Goal: Transaction & Acquisition: Subscribe to service/newsletter

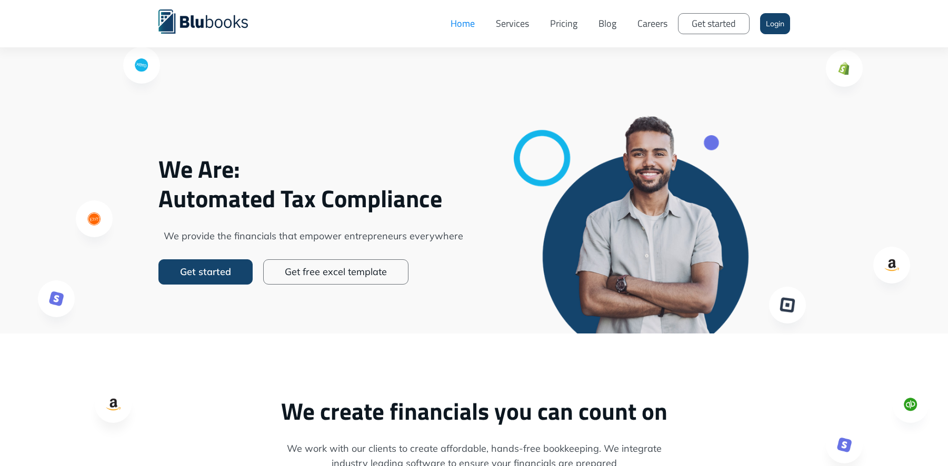
click at [556, 26] on link "Pricing" at bounding box center [564, 24] width 48 height 32
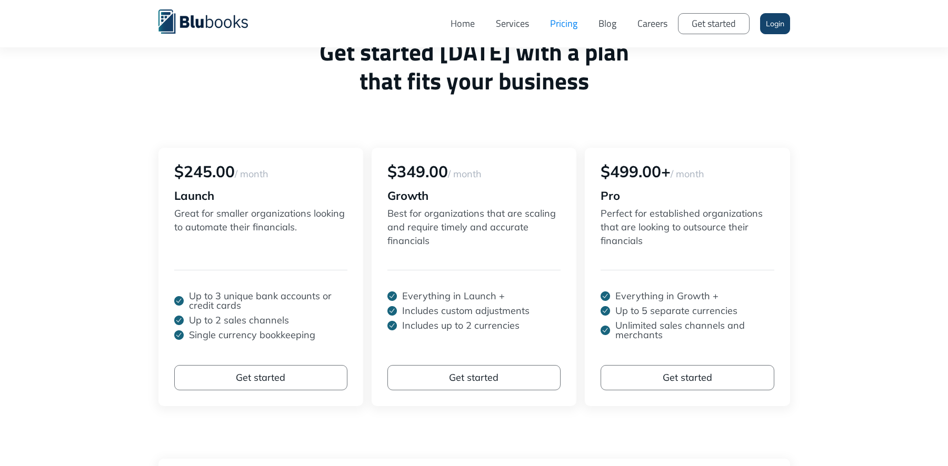
scroll to position [83, 0]
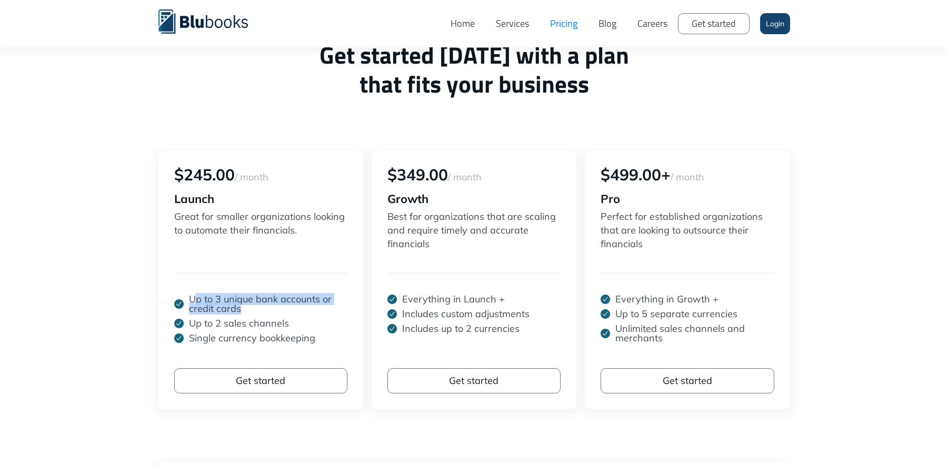
drag, startPoint x: 196, startPoint y: 301, endPoint x: 241, endPoint y: 306, distance: 45.6
click at [241, 306] on p "Up to 3 unique bank accounts or credit cards" at bounding box center [268, 304] width 158 height 19
drag, startPoint x: 215, startPoint y: 320, endPoint x: 261, endPoint y: 322, distance: 46.4
click at [261, 322] on p "Up to 2 sales channels" at bounding box center [239, 323] width 100 height 9
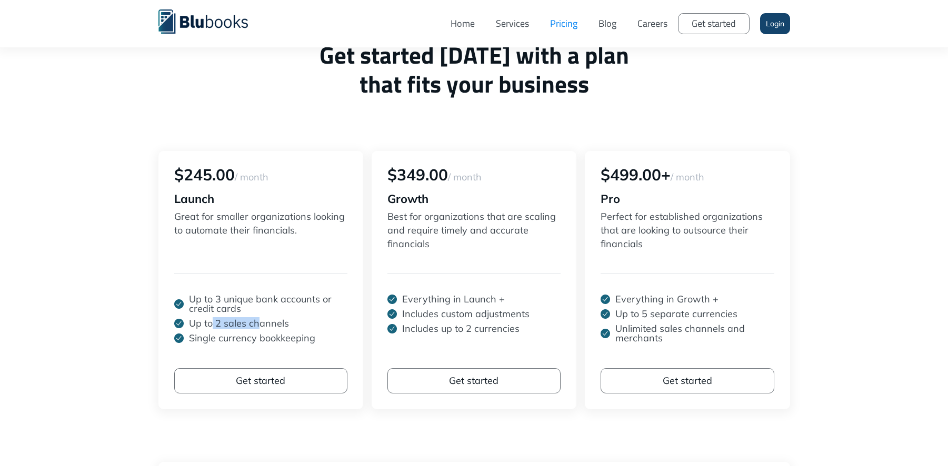
click at [261, 322] on p "Up to 2 sales channels" at bounding box center [239, 323] width 100 height 9
drag, startPoint x: 211, startPoint y: 338, endPoint x: 301, endPoint y: 341, distance: 90.1
click at [301, 341] on p "Single currency bookkeeping" at bounding box center [252, 338] width 126 height 9
drag, startPoint x: 171, startPoint y: 174, endPoint x: 232, endPoint y: 174, distance: 61.1
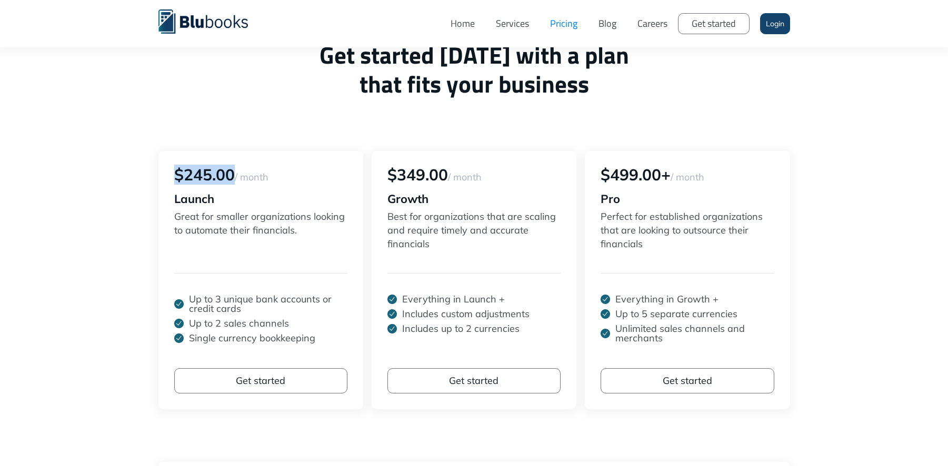
click at [232, 174] on div "$245.00 / month Launch Great for smaller organizations looking to automate thei…" at bounding box center [260, 280] width 205 height 258
click at [232, 174] on div "$245.00 / month" at bounding box center [260, 175] width 173 height 16
click at [225, 175] on div "$245.00 / month" at bounding box center [260, 175] width 173 height 16
